Goal: Task Accomplishment & Management: Manage account settings

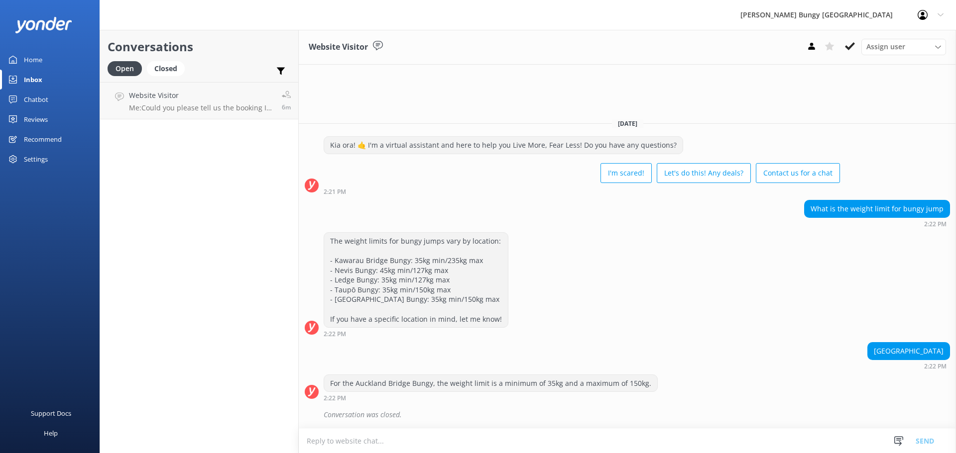
click at [153, 135] on div "Conversations Open Closed Important Assigned to me Unassigned Website Visitor M…" at bounding box center [199, 242] width 199 height 424
click at [151, 90] on h4 "Website Visitor" at bounding box center [201, 95] width 145 height 11
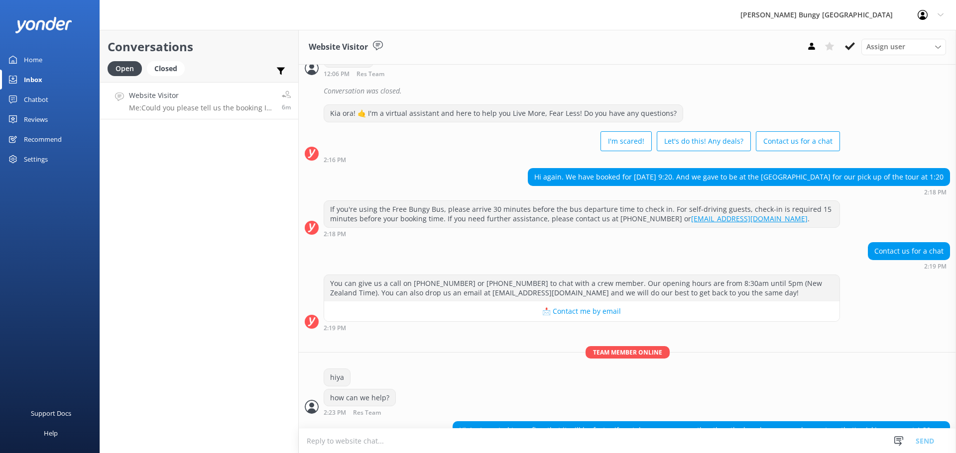
scroll to position [962, 0]
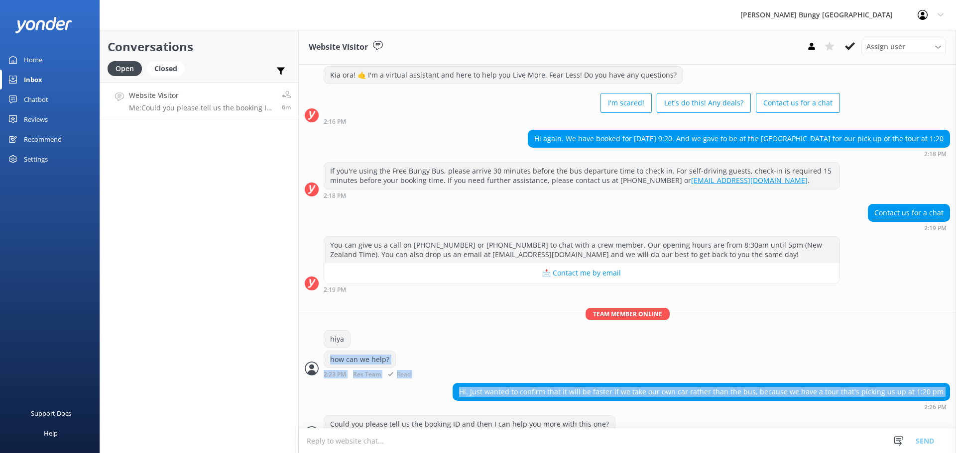
drag, startPoint x: 800, startPoint y: 385, endPoint x: 533, endPoint y: 326, distance: 274.3
click at [533, 331] on div "hiya" at bounding box center [627, 341] width 657 height 20
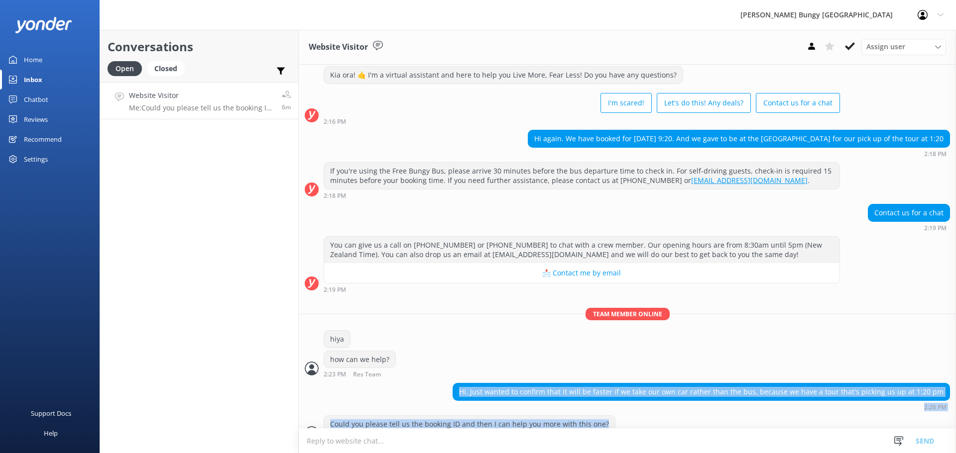
drag, startPoint x: 622, startPoint y: 406, endPoint x: 322, endPoint y: 375, distance: 301.7
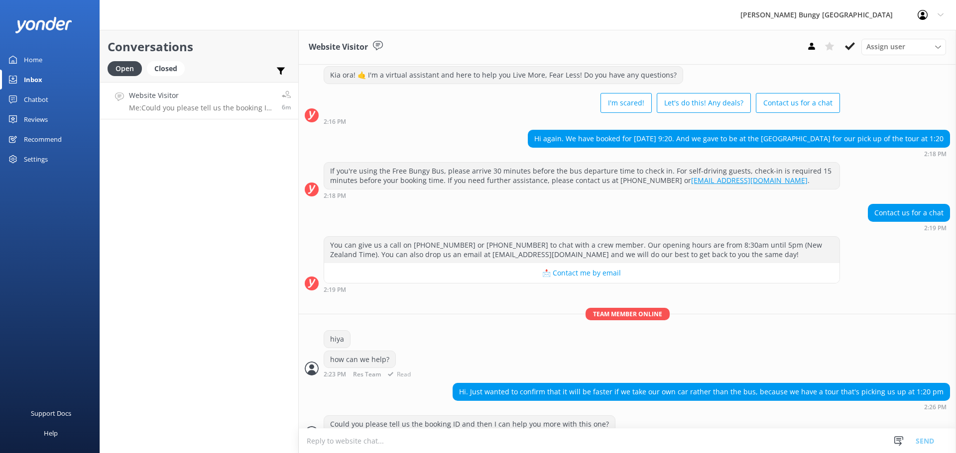
click at [350, 351] on div "how can we help?" at bounding box center [359, 359] width 71 height 17
click at [260, 98] on h4 "Website Visitor" at bounding box center [200, 95] width 142 height 11
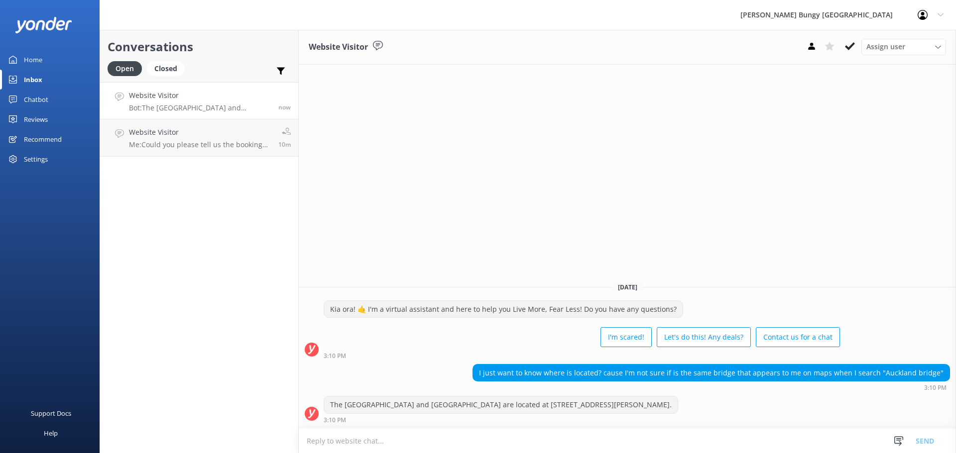
click at [232, 169] on div "Conversations Open Closed Important Assigned to me Unassigned Website Visitor B…" at bounding box center [199, 242] width 199 height 424
click at [228, 132] on h4 "Website Visitor" at bounding box center [200, 132] width 142 height 11
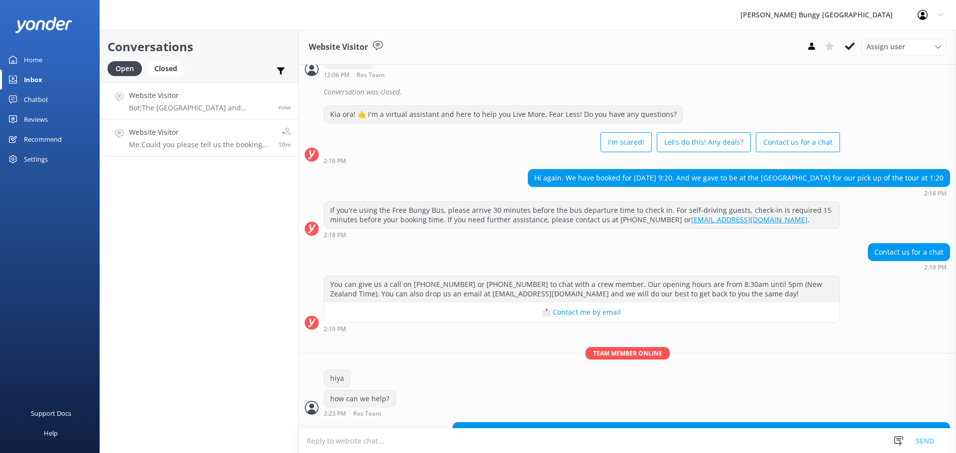
scroll to position [962, 0]
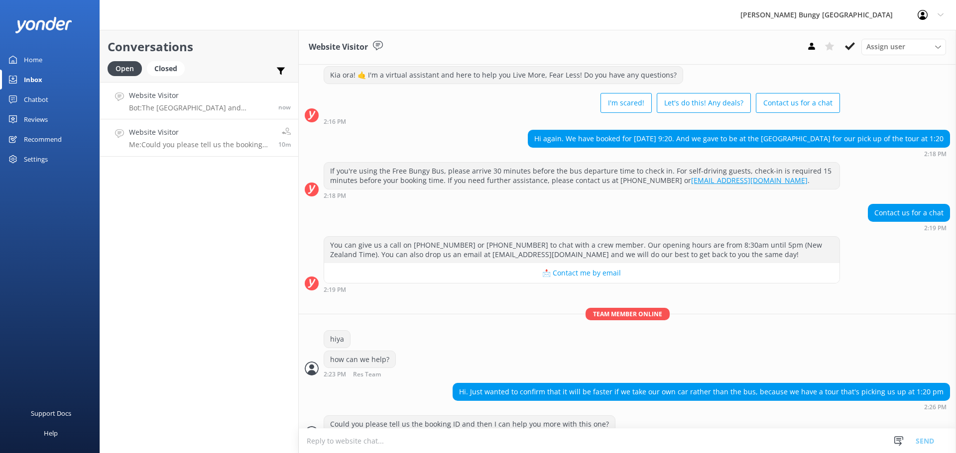
click at [212, 99] on h4 "Website Visitor" at bounding box center [200, 95] width 142 height 11
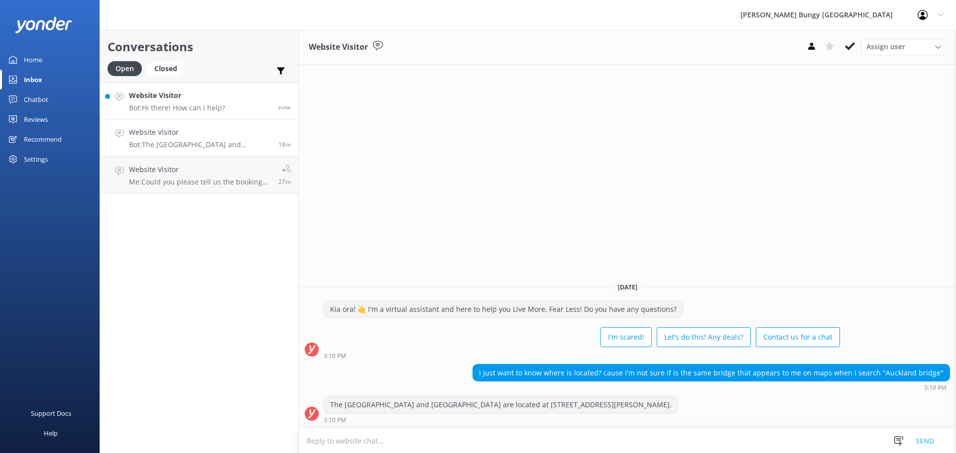
click at [200, 94] on h4 "Website Visitor" at bounding box center [177, 95] width 96 height 11
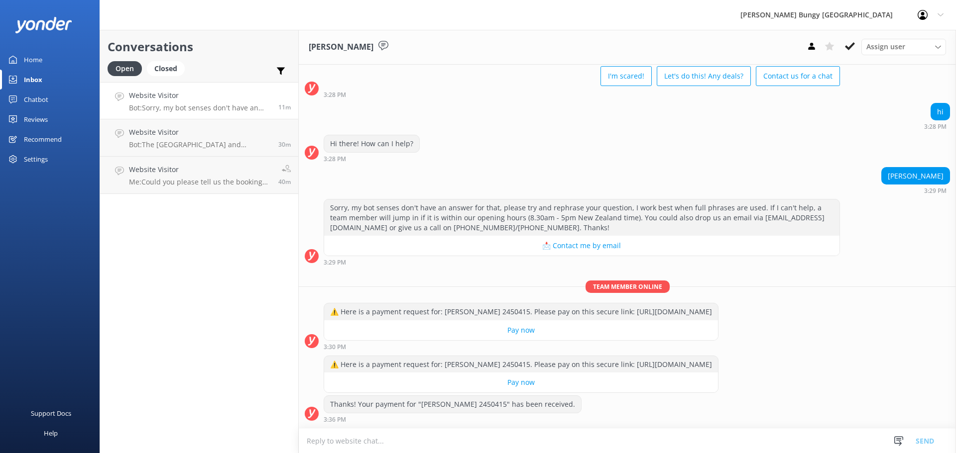
scroll to position [83, 0]
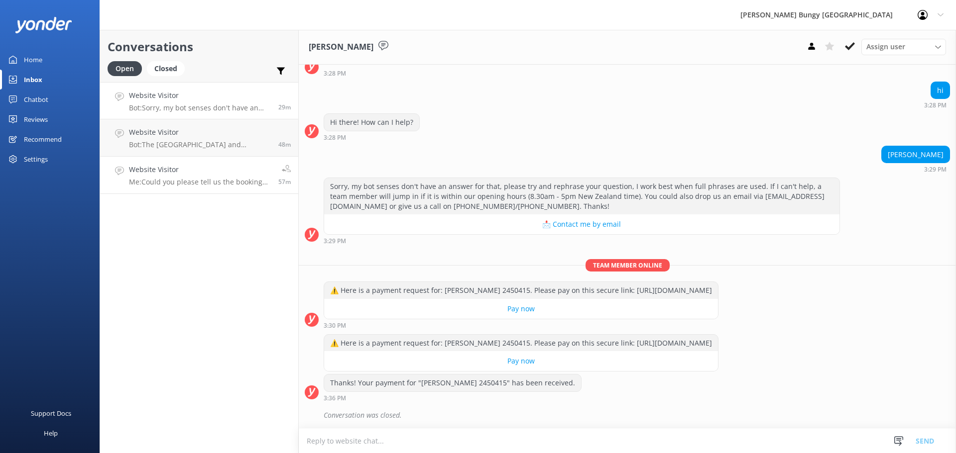
click at [155, 157] on link "Website Visitor Me: Could you please tell us the booking ID and then I can help…" at bounding box center [199, 175] width 198 height 37
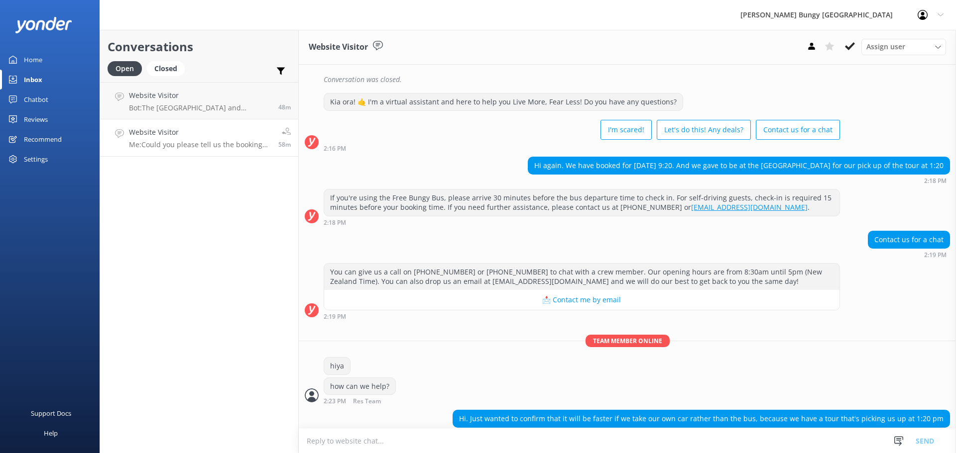
scroll to position [962, 0]
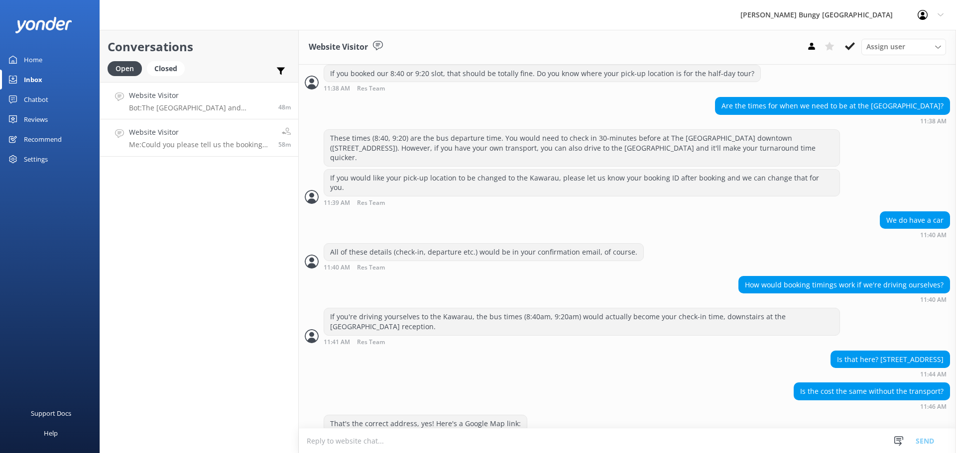
scroll to position [890, 0]
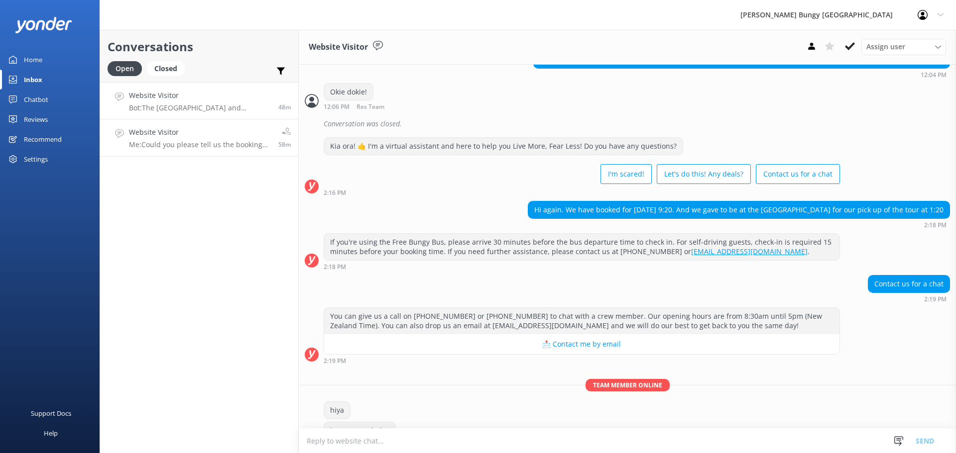
click at [188, 111] on p "Bot: The [GEOGRAPHIC_DATA] and [GEOGRAPHIC_DATA] are located at [STREET_ADDRESS…" at bounding box center [200, 108] width 142 height 9
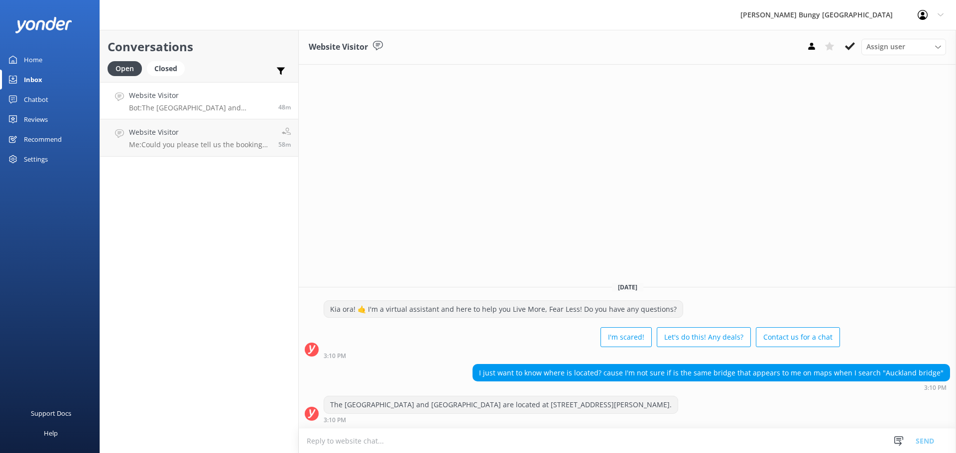
click at [234, 222] on div "Conversations Open Closed Important Assigned to me Unassigned Website Visitor B…" at bounding box center [199, 242] width 199 height 424
click at [221, 145] on p "Me: Could you please tell us the booking ID and then I can help you more with t…" at bounding box center [200, 144] width 142 height 9
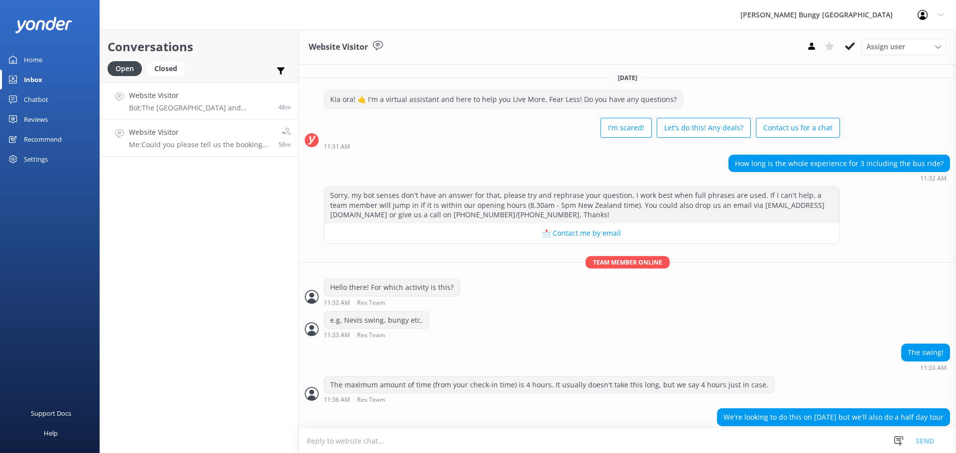
click at [208, 88] on link "Website Visitor Bot: The Auckland Bridge Climb and Bungy are located at 105 Cur…" at bounding box center [199, 100] width 198 height 37
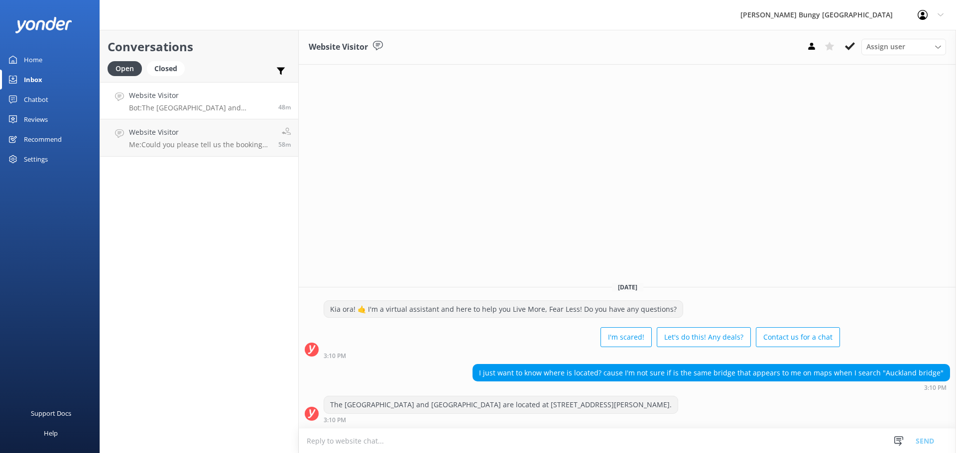
click at [368, 257] on div "Website Visitor Assign user Mike Voyce Michelle Gillard Tech Admin Dan Waugh Re…" at bounding box center [627, 242] width 657 height 424
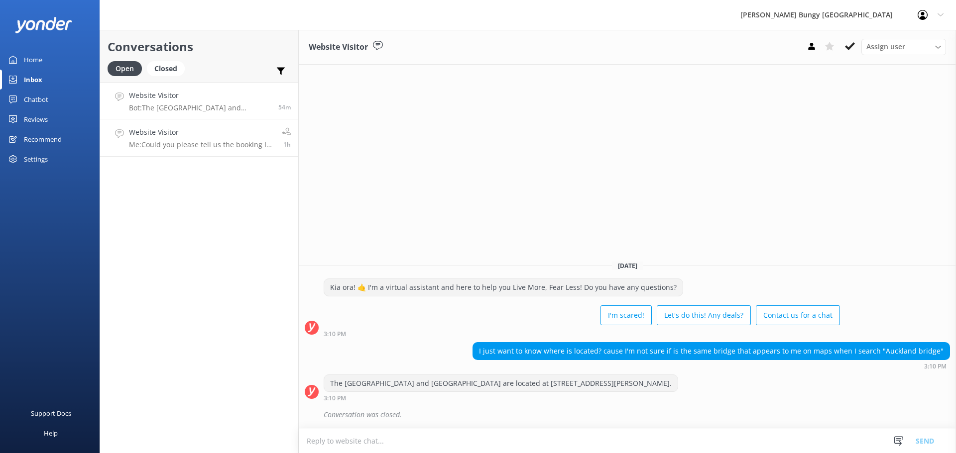
click at [232, 143] on p "Me: Could you please tell us the booking ID and then I can help you more with t…" at bounding box center [201, 144] width 145 height 9
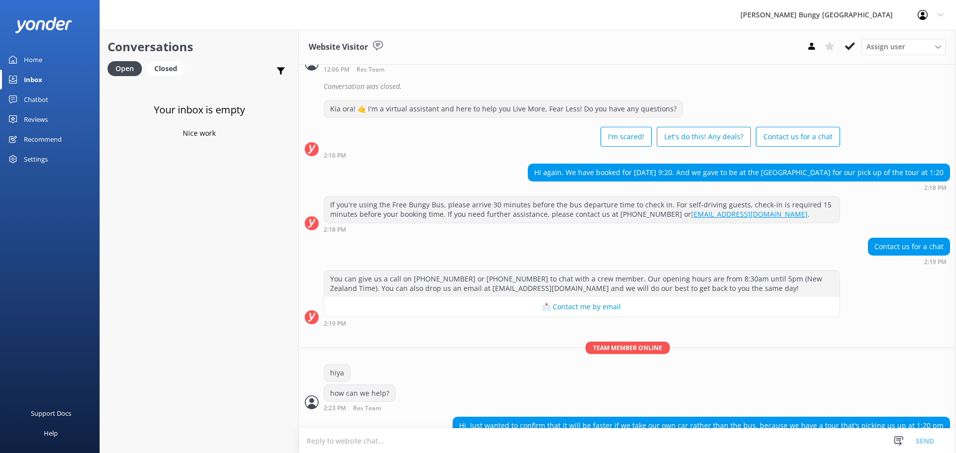
scroll to position [983, 0]
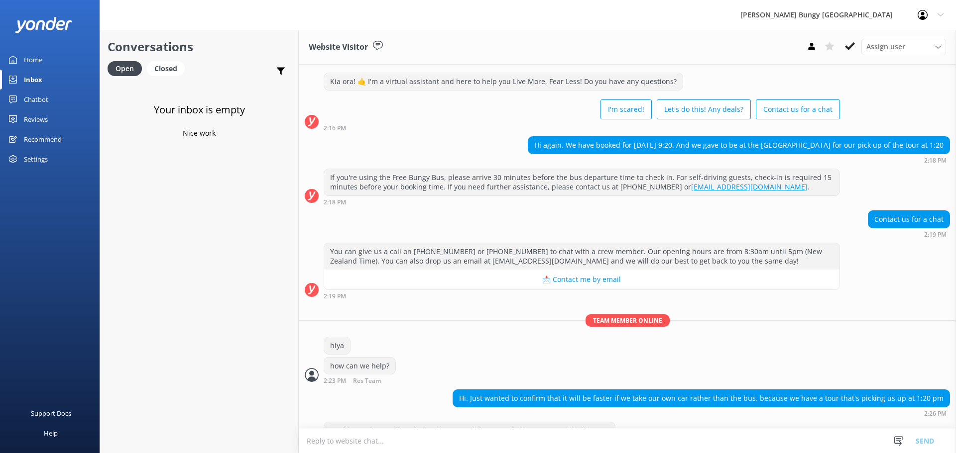
scroll to position [983, 0]
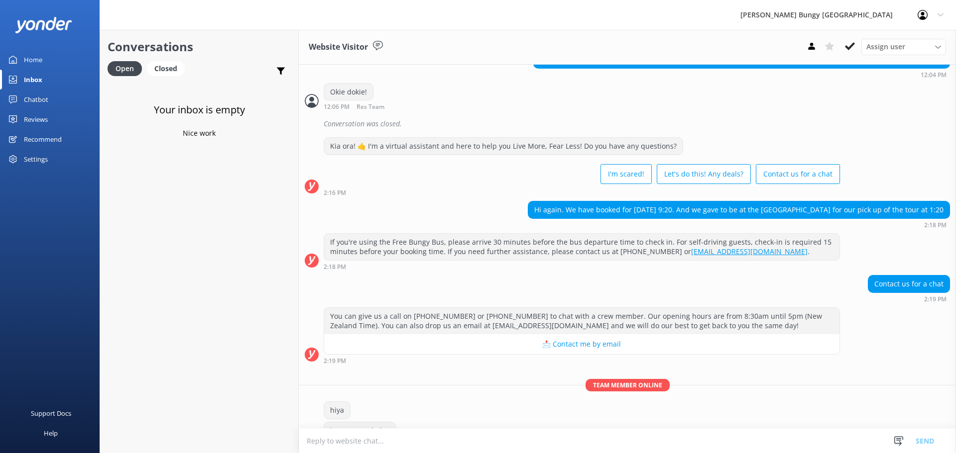
scroll to position [983, 0]
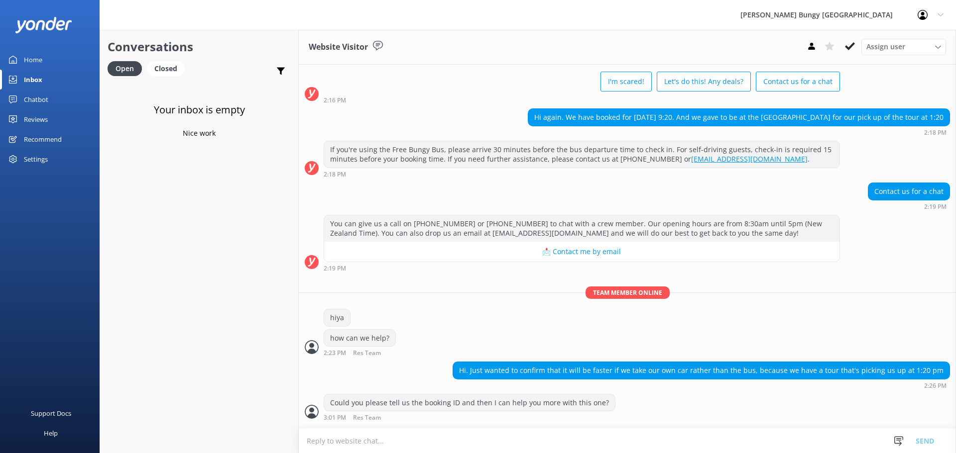
click at [255, 256] on div "Your inbox is empty Nice work" at bounding box center [199, 308] width 198 height 453
drag, startPoint x: 261, startPoint y: 172, endPoint x: 244, endPoint y: 162, distance: 19.5
click at [244, 162] on div "Your inbox is empty Nice work" at bounding box center [199, 308] width 198 height 453
click at [248, 158] on div "Your inbox is empty Nice work" at bounding box center [199, 308] width 198 height 453
drag, startPoint x: 248, startPoint y: 158, endPoint x: 236, endPoint y: 175, distance: 20.6
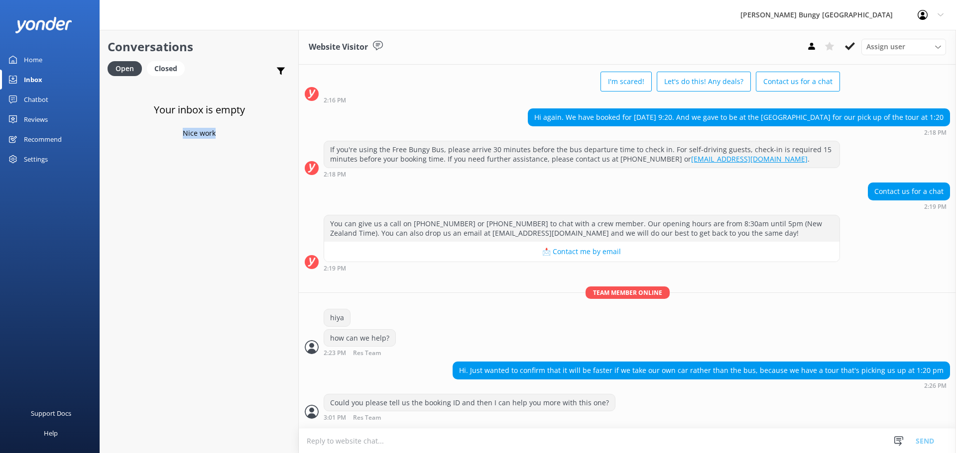
click at [236, 175] on div "Your inbox is empty Nice work" at bounding box center [199, 308] width 198 height 453
click at [239, 169] on div "Your inbox is empty Nice work" at bounding box center [199, 308] width 198 height 453
click at [241, 164] on div "Your inbox is empty Nice work" at bounding box center [199, 308] width 198 height 453
click at [178, 84] on link "Website Visitor Bot: Friends and family are welcome to watch! Spectator tickets…" at bounding box center [199, 100] width 198 height 37
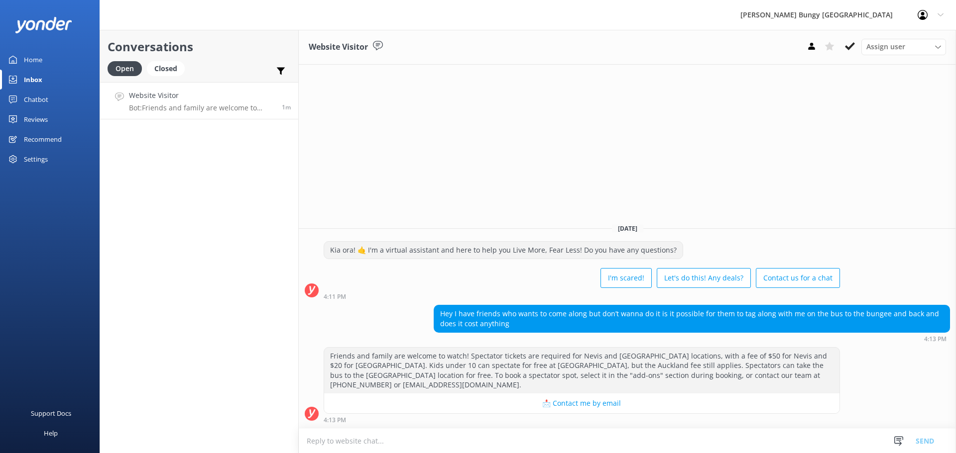
click at [891, 365] on div "Friends and family are welcome to watch! Spectator tickets are required for Nev…" at bounding box center [627, 385] width 657 height 76
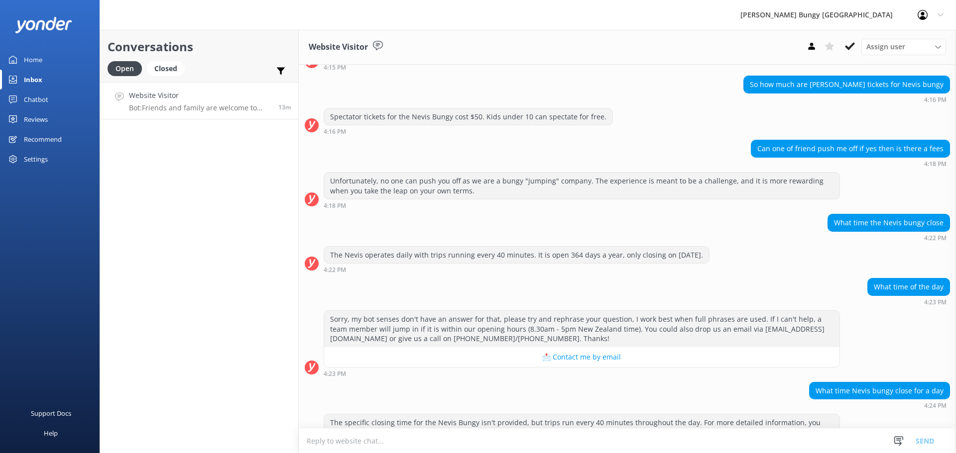
scroll to position [343, 0]
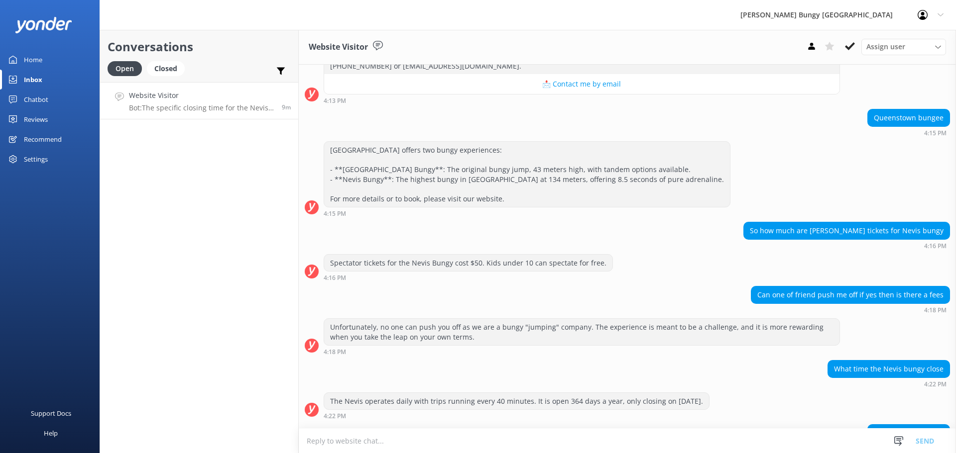
scroll to position [343, 0]
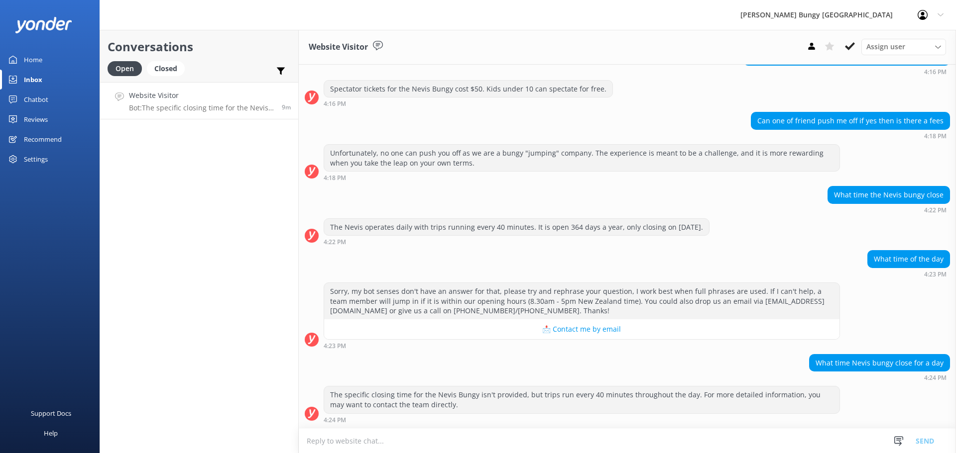
click at [208, 125] on div "Conversations Open Closed Important Assigned to me Unassigned Website Visitor B…" at bounding box center [199, 242] width 199 height 424
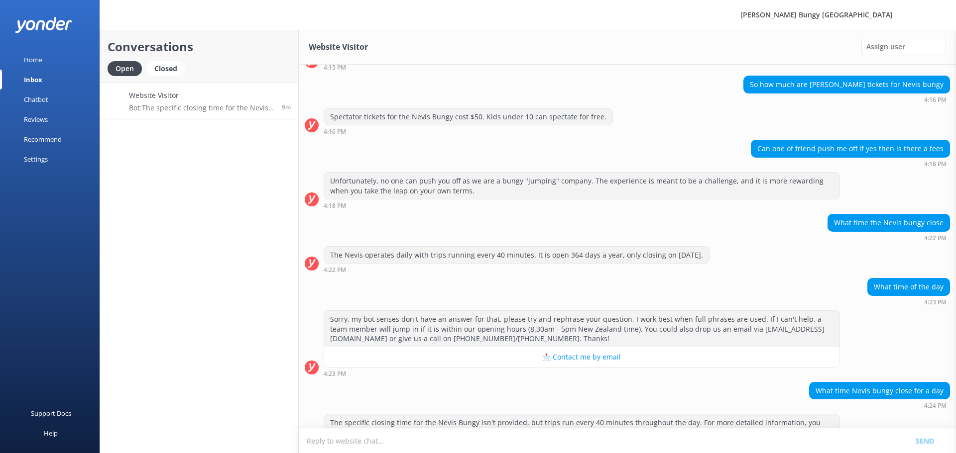
scroll to position [343, 0]
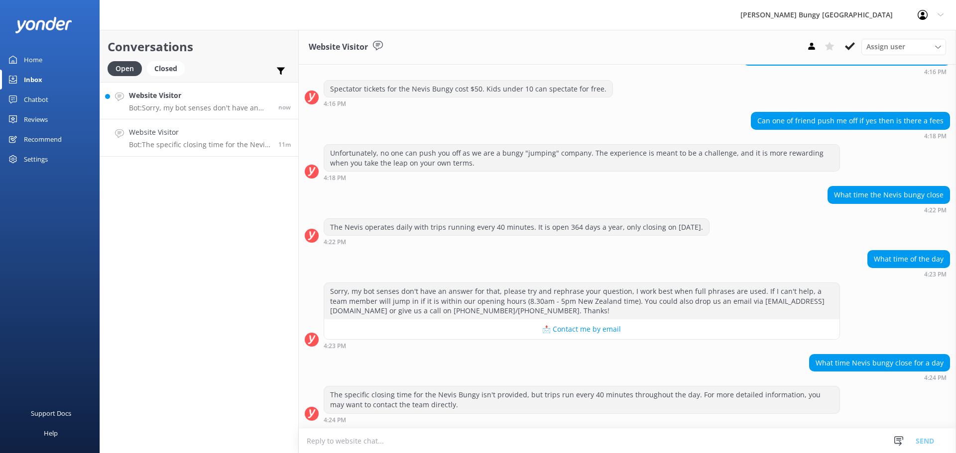
click at [239, 91] on h4 "Website Visitor" at bounding box center [200, 95] width 142 height 11
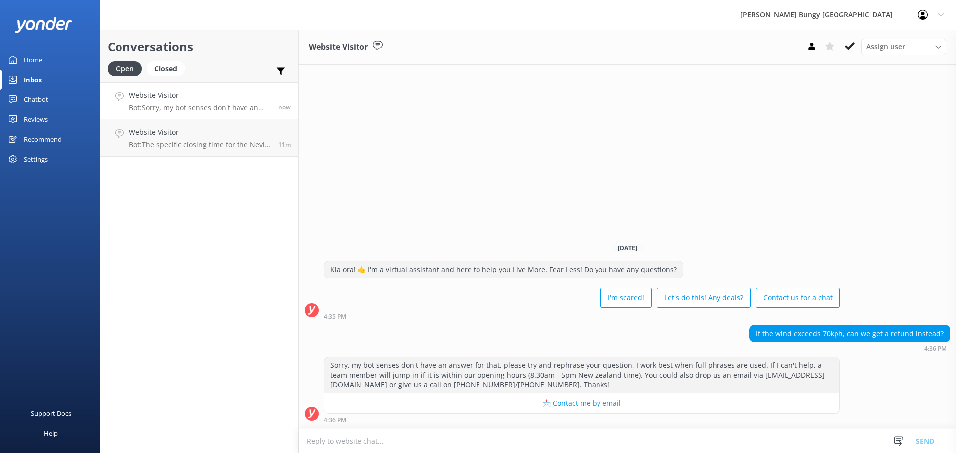
click at [764, 433] on textarea at bounding box center [627, 441] width 657 height 24
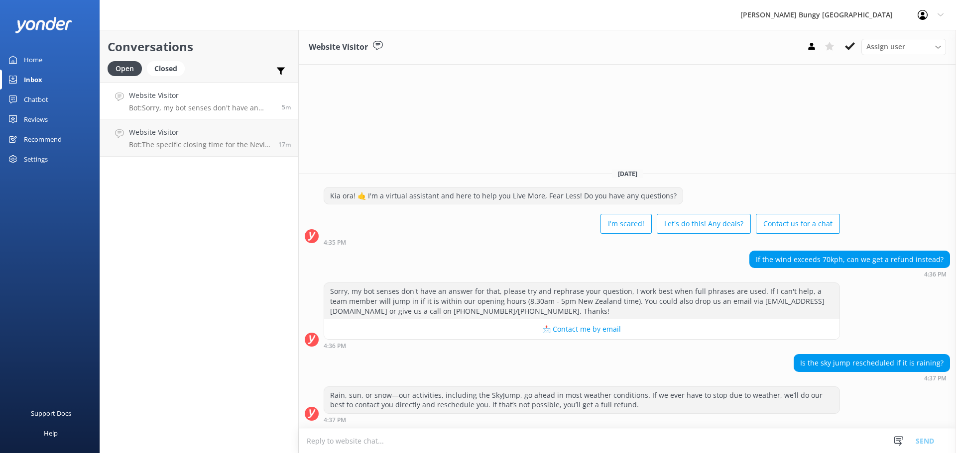
drag, startPoint x: 417, startPoint y: 140, endPoint x: 424, endPoint y: 151, distance: 13.0
click at [422, 143] on div "Website Visitor Assign user [PERSON_NAME] [PERSON_NAME] Tech Admin [PERSON_NAME…" at bounding box center [627, 242] width 657 height 424
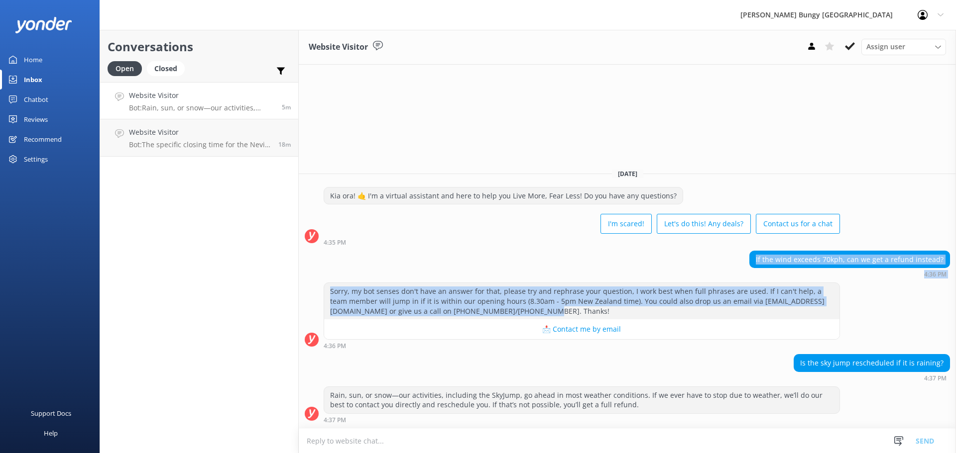
drag, startPoint x: 745, startPoint y: 267, endPoint x: 952, endPoint y: 318, distance: 213.3
click at [952, 318] on div "Today Kia ora! 🤙 I'm a virtual assistant and here to help you Live More, Fear L…" at bounding box center [627, 295] width 657 height 268
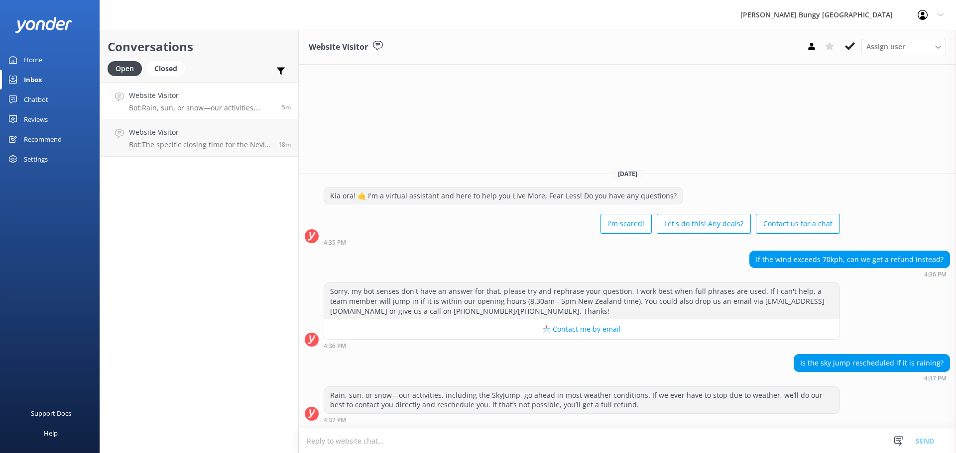
click at [904, 325] on div "Sorry, my bot senses don't have an answer for that, please try and rephrase you…" at bounding box center [627, 316] width 657 height 67
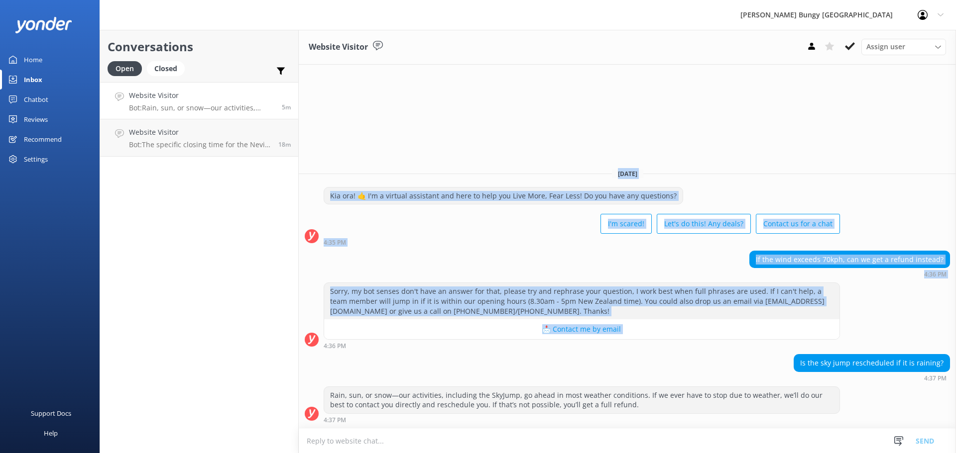
drag, startPoint x: 904, startPoint y: 325, endPoint x: 593, endPoint y: 153, distance: 355.5
click at [592, 156] on div "Website Visitor Assign user [PERSON_NAME] [PERSON_NAME] Tech Admin [PERSON_NAME…" at bounding box center [627, 242] width 657 height 424
drag, startPoint x: 602, startPoint y: 113, endPoint x: 615, endPoint y: 120, distance: 14.7
click at [602, 113] on div "Website Visitor Assign user [PERSON_NAME] [PERSON_NAME] Tech Admin [PERSON_NAME…" at bounding box center [627, 242] width 657 height 424
click at [671, 160] on div "Website Visitor Assign user [PERSON_NAME] [PERSON_NAME] Tech Admin [PERSON_NAME…" at bounding box center [627, 242] width 657 height 424
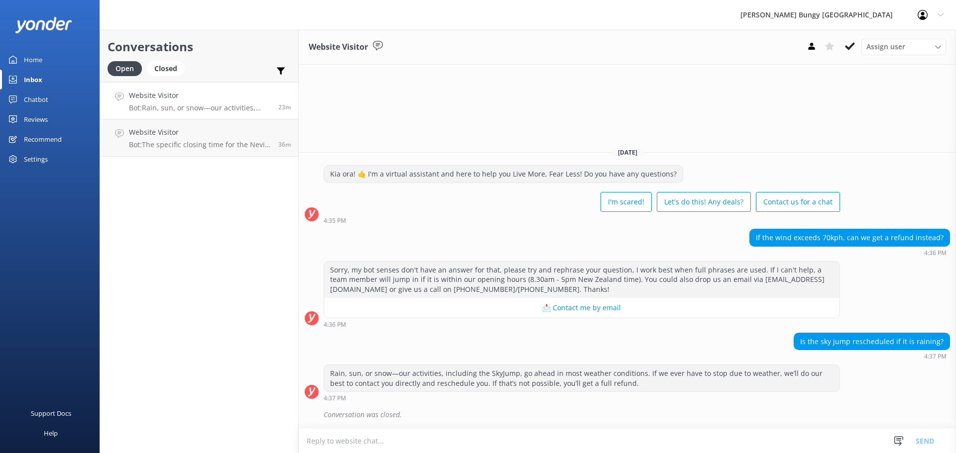
click at [38, 151] on div "Settings" at bounding box center [36, 159] width 24 height 20
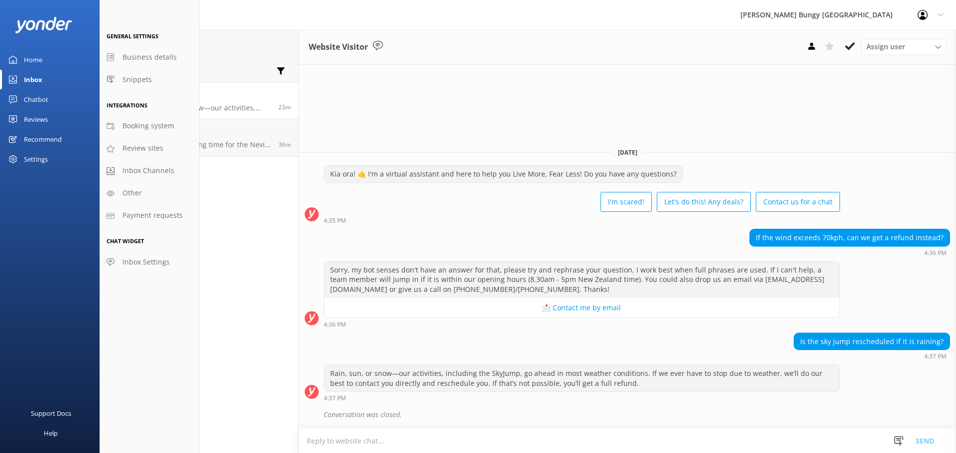
click at [45, 101] on div "Chatbot" at bounding box center [36, 100] width 24 height 20
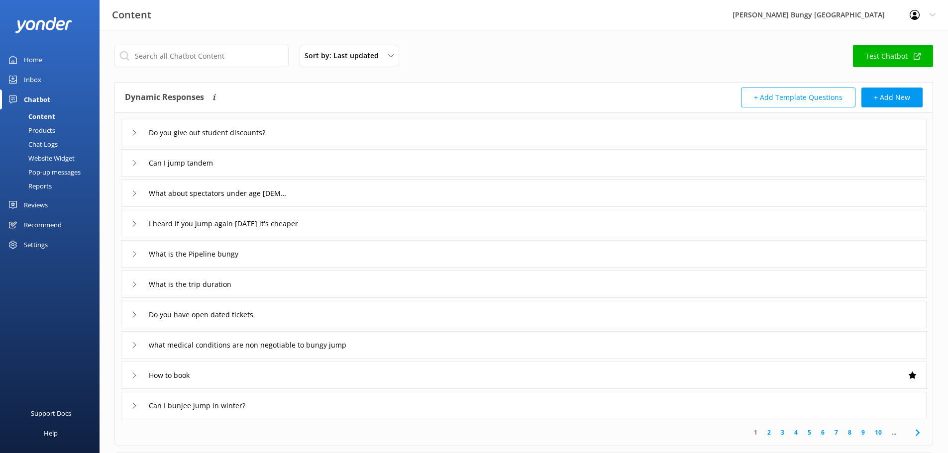
click at [48, 175] on div "Pop-up messages" at bounding box center [43, 172] width 75 height 14
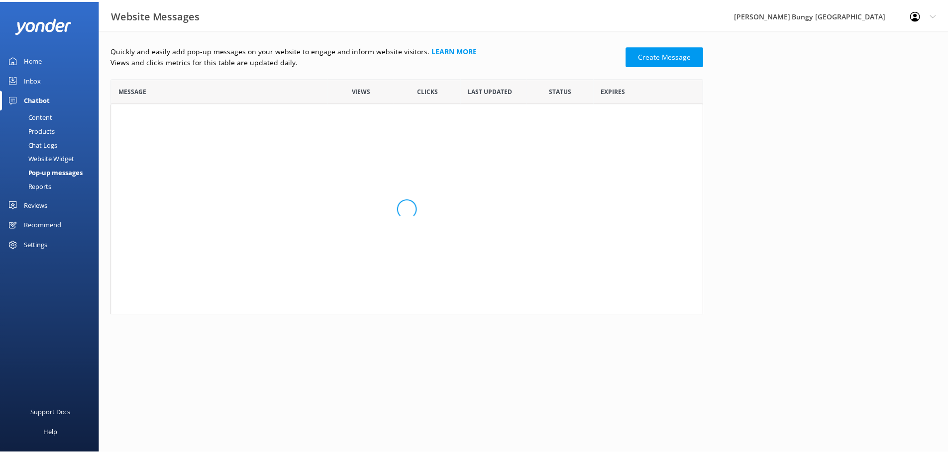
scroll to position [145, 590]
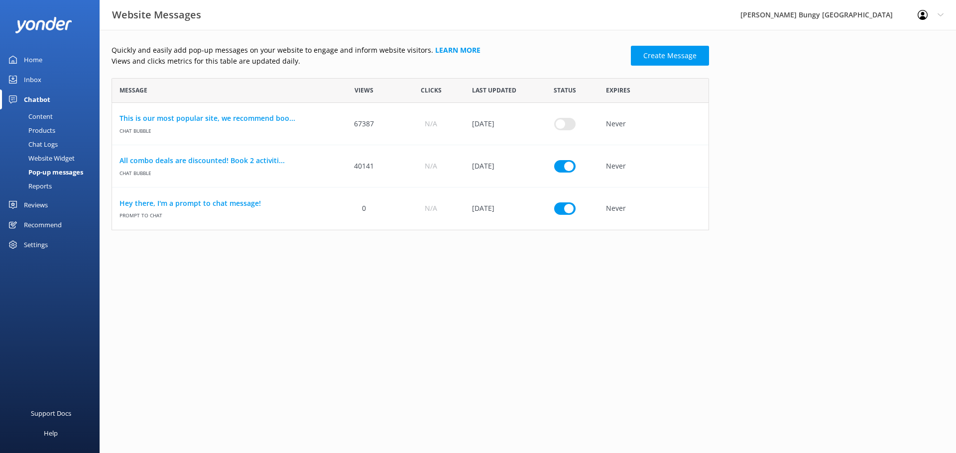
click at [43, 182] on div "Reports" at bounding box center [29, 186] width 46 height 14
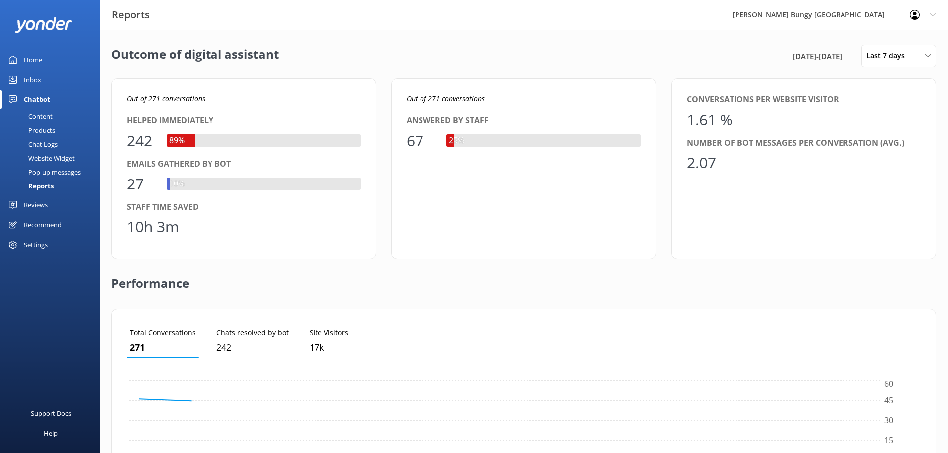
scroll to position [93, 786]
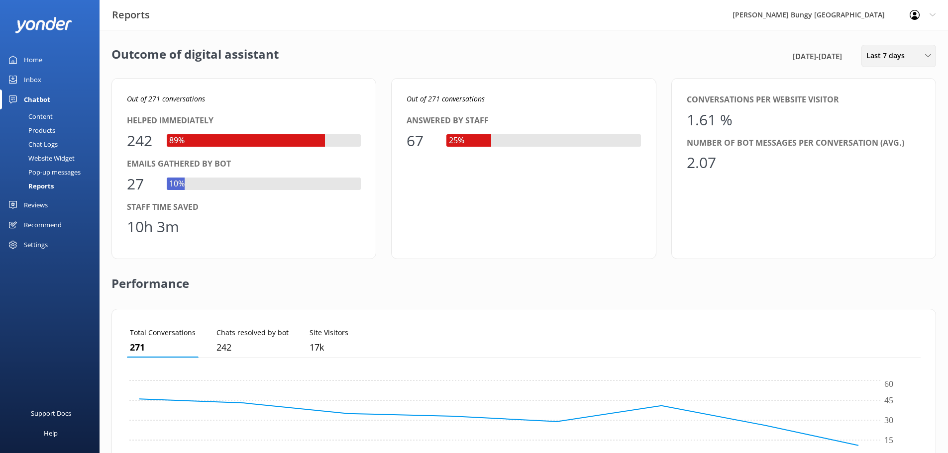
click at [892, 61] on span "Last 7 days" at bounding box center [889, 55] width 44 height 11
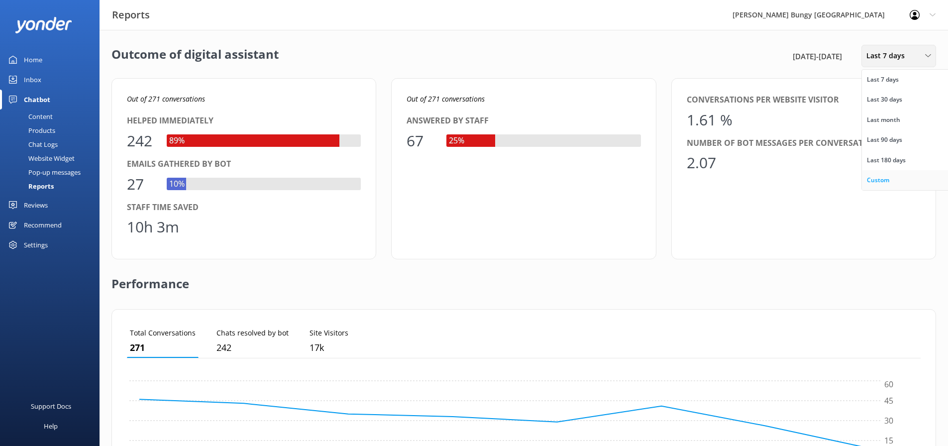
click at [898, 185] on link "Custom" at bounding box center [906, 180] width 89 height 20
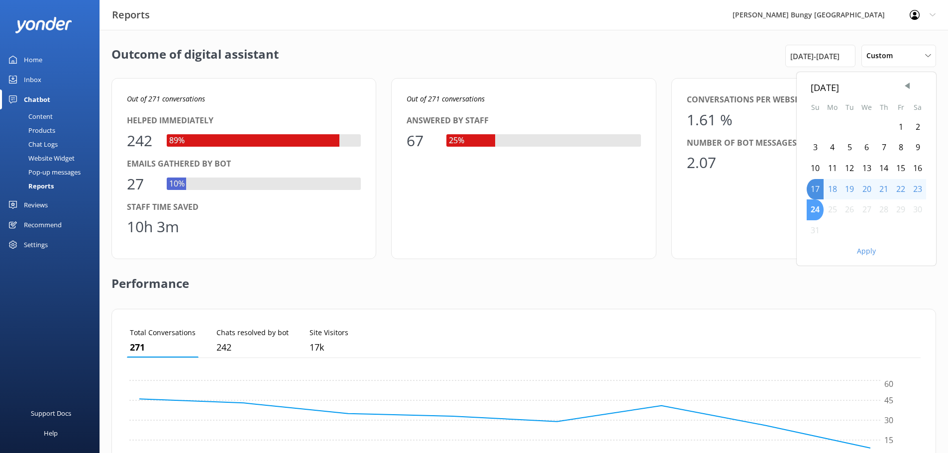
click at [815, 214] on div "24" at bounding box center [815, 210] width 17 height 21
click at [866, 249] on button "Apply" at bounding box center [866, 251] width 19 height 7
